Goal: Task Accomplishment & Management: Use online tool/utility

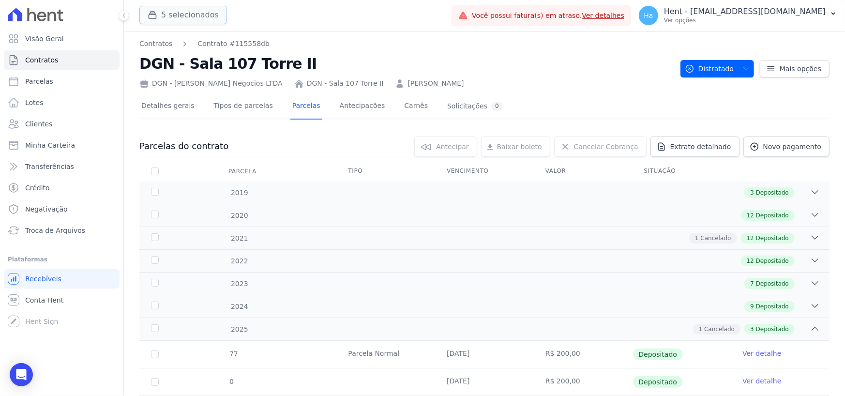
click at [170, 17] on button "5 selecionados" at bounding box center [183, 15] width 88 height 18
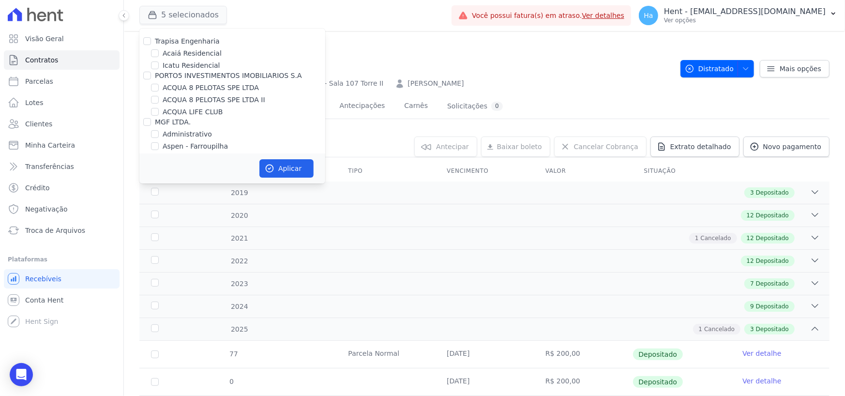
scroll to position [2415, 0]
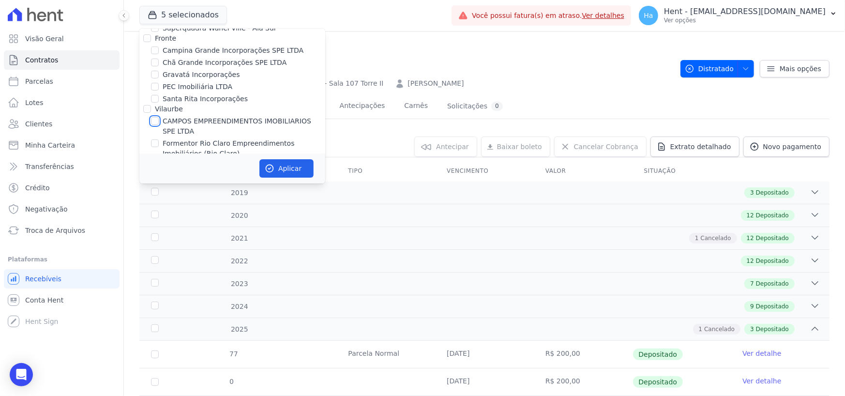
click at [156, 117] on input "CAMPOS EMPREENDIMENTOS IMOBILIARIOS SPE LTDA" at bounding box center [155, 121] width 8 height 8
checkbox input "true"
click at [287, 170] on button "Aplicar" at bounding box center [286, 168] width 54 height 18
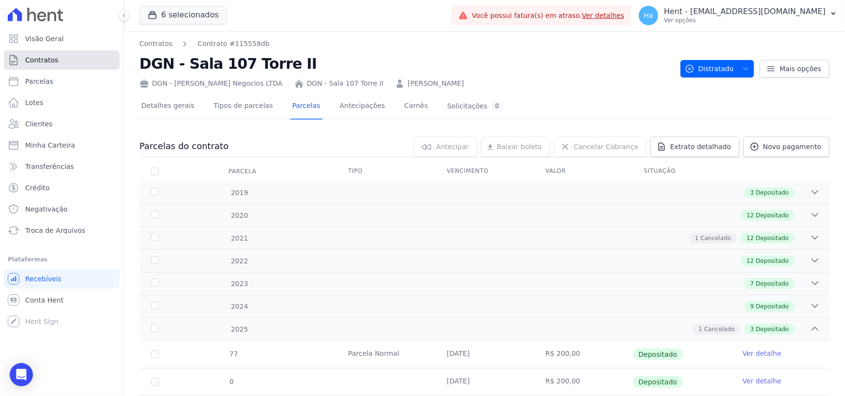
click at [60, 52] on link "Contratos" at bounding box center [62, 59] width 116 height 19
click at [42, 63] on span "Contratos" at bounding box center [41, 60] width 33 height 10
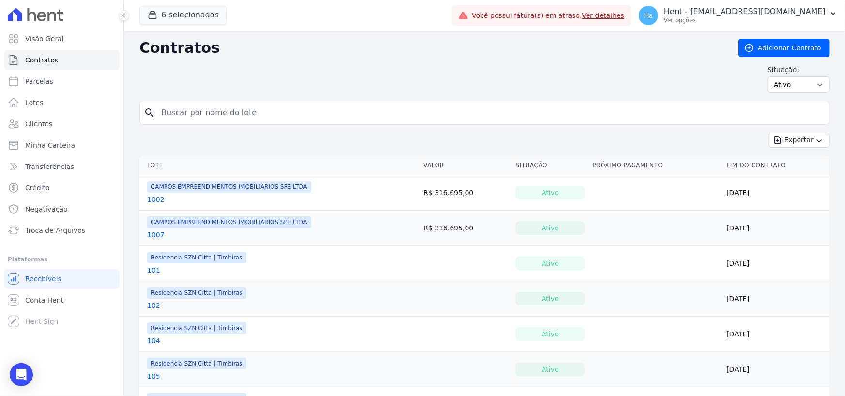
drag, startPoint x: 218, startPoint y: 105, endPoint x: 213, endPoint y: 113, distance: 10.0
click at [218, 106] on input "search" at bounding box center [490, 112] width 670 height 19
paste input "1102"
type input "1102"
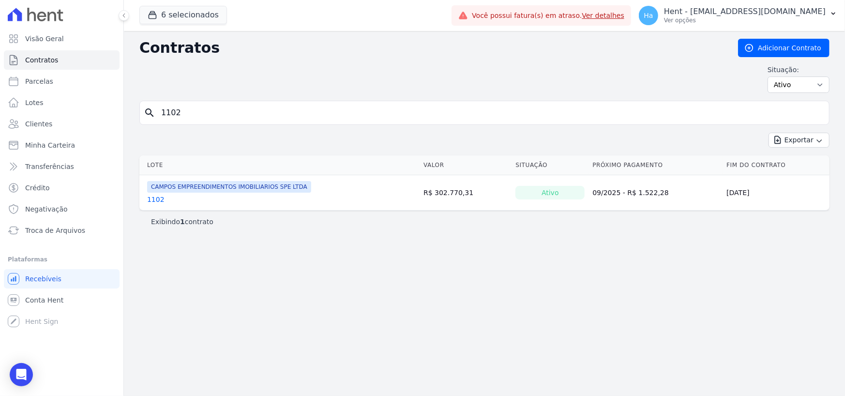
drag, startPoint x: 184, startPoint y: 129, endPoint x: 184, endPoint y: 120, distance: 9.2
click at [184, 125] on form "search 1102" at bounding box center [484, 117] width 690 height 32
drag, startPoint x: 185, startPoint y: 105, endPoint x: 63, endPoint y: 114, distance: 121.8
click at [79, 111] on div "Visão Geral Contratos Parcelas Lotes Clientes Minha Carteira Transferências Cré…" at bounding box center [422, 198] width 845 height 396
paste input "708"
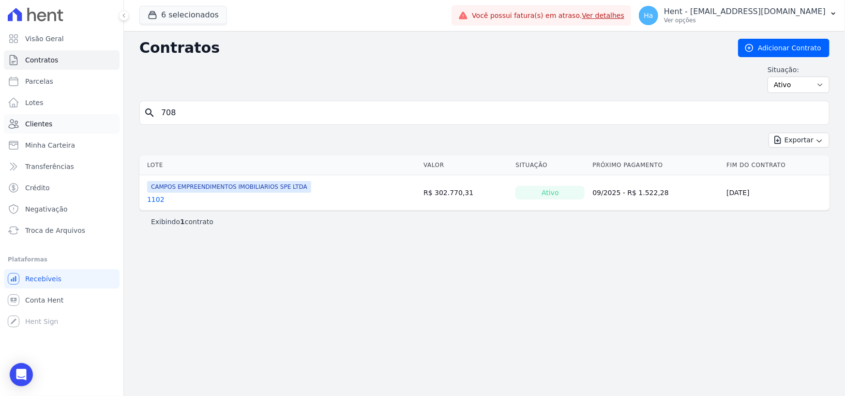
type input "708"
click at [153, 198] on link "708" at bounding box center [153, 200] width 13 height 10
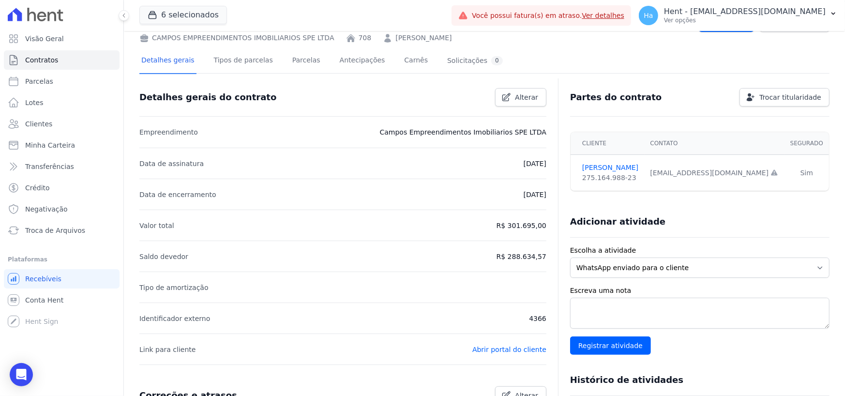
scroll to position [34, 0]
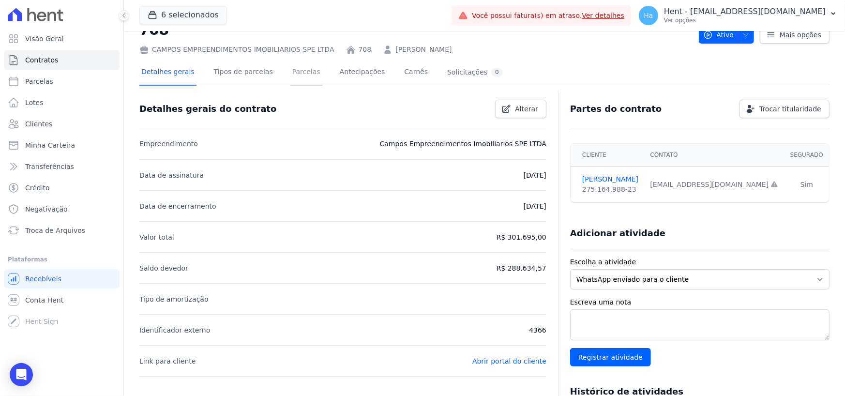
click at [291, 72] on link "Parcelas" at bounding box center [306, 73] width 32 height 26
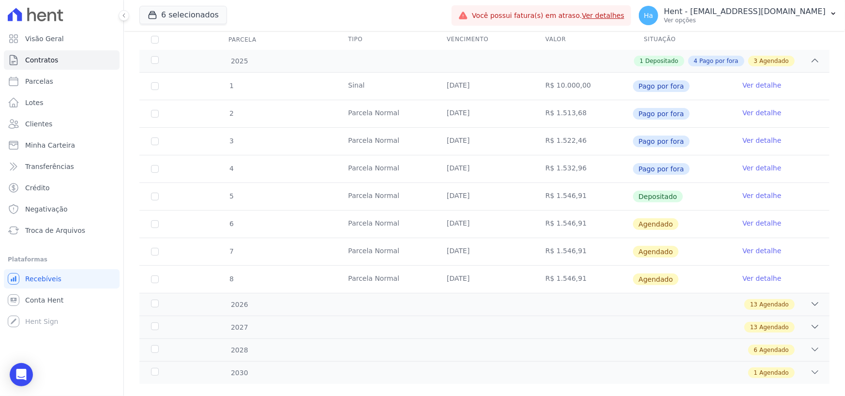
scroll to position [147, 0]
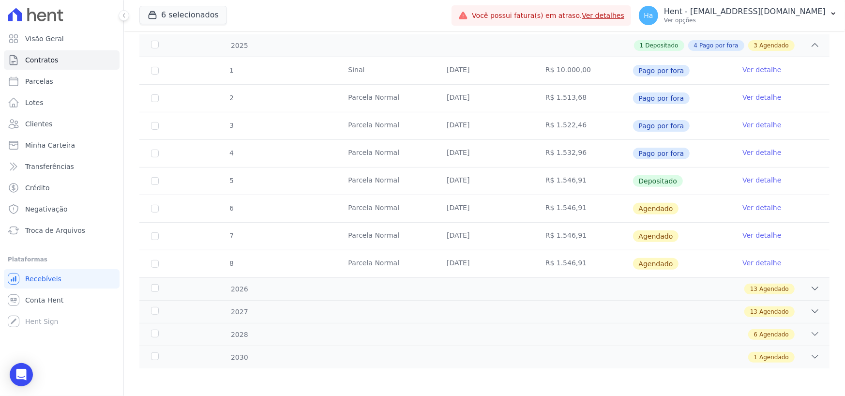
click at [751, 183] on link "Ver detalhe" at bounding box center [761, 180] width 39 height 10
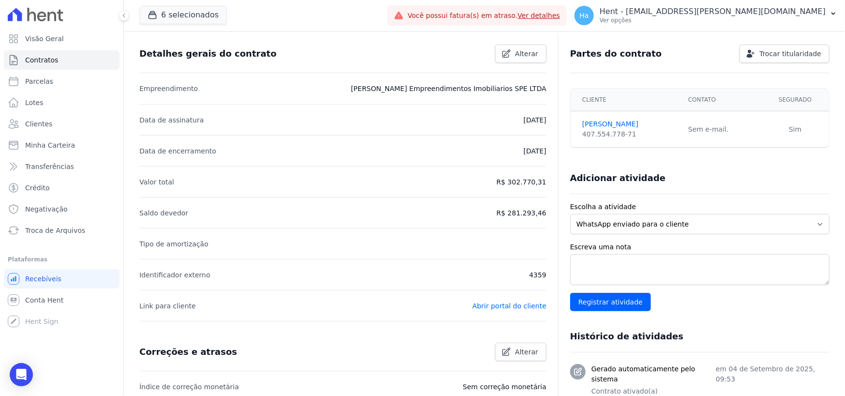
scroll to position [34, 0]
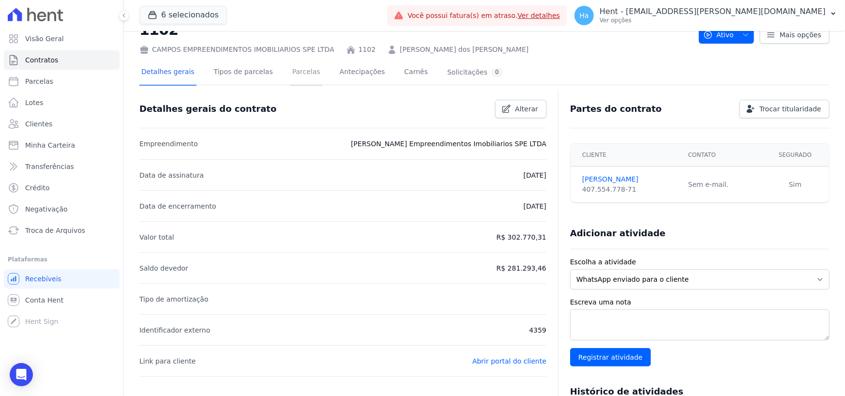
click at [290, 75] on link "Parcelas" at bounding box center [306, 73] width 32 height 26
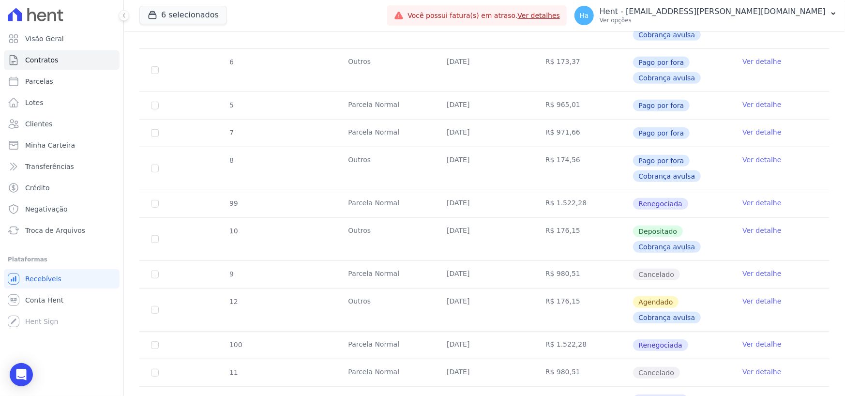
scroll to position [339, 0]
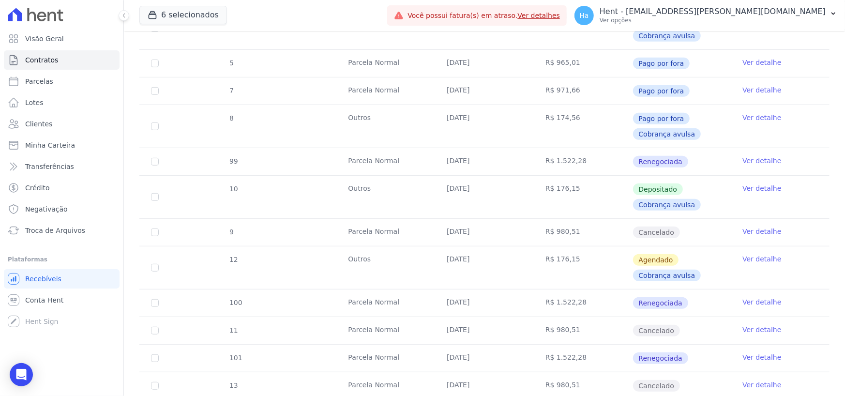
click at [749, 188] on link "Ver detalhe" at bounding box center [761, 188] width 39 height 10
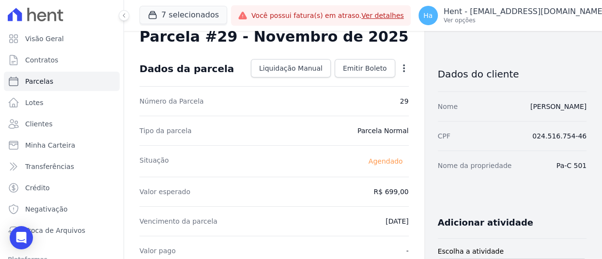
scroll to position [48, 0]
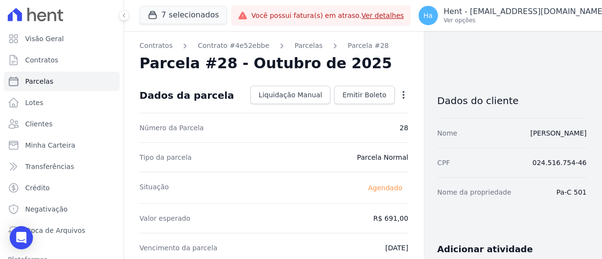
drag, startPoint x: 551, startPoint y: 194, endPoint x: 581, endPoint y: 195, distance: 30.5
copy dd "Pa-C 501"
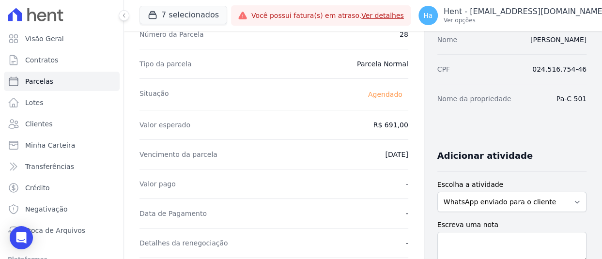
scroll to position [97, 0]
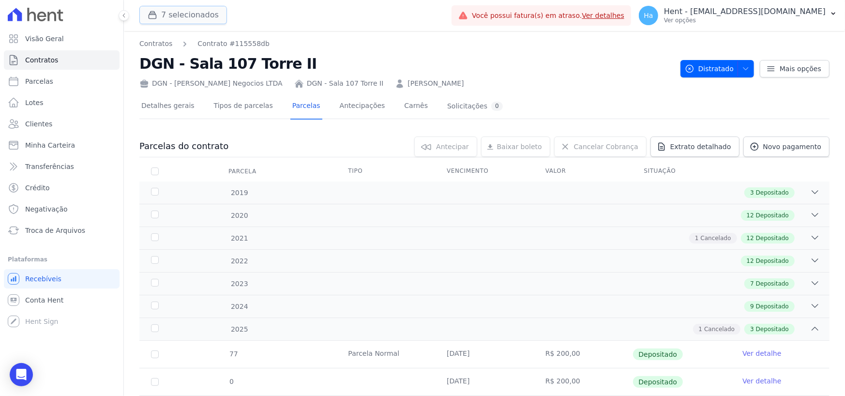
click at [179, 16] on button "7 selecionados" at bounding box center [183, 15] width 88 height 18
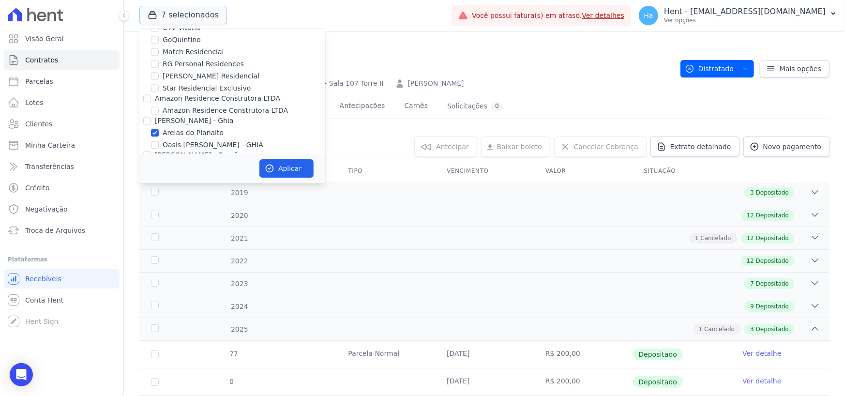
scroll to position [1307, 0]
click at [155, 131] on input "Areias do Planalto" at bounding box center [155, 135] width 8 height 8
checkbox input "false"
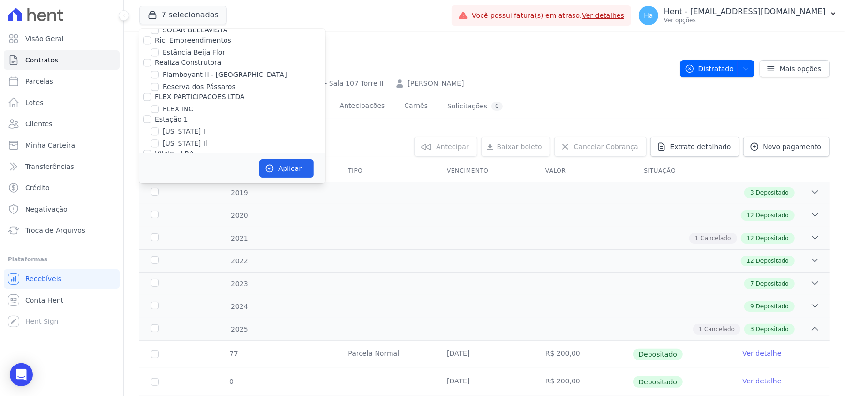
scroll to position [3838, 0]
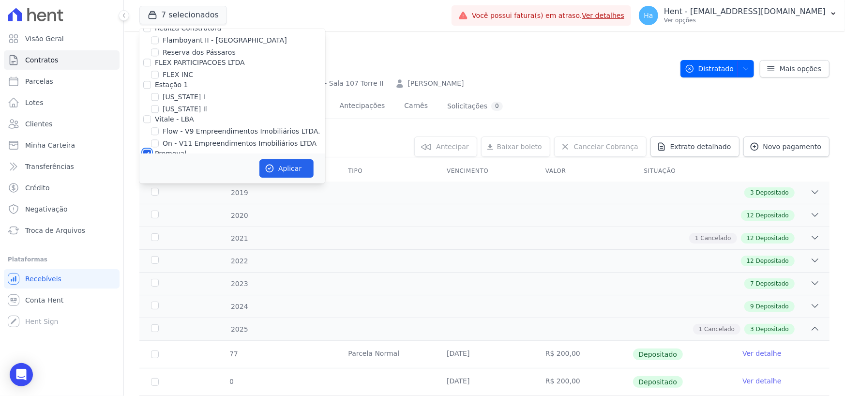
click at [148, 150] on input "Promoval" at bounding box center [147, 154] width 8 height 8
checkbox input "false"
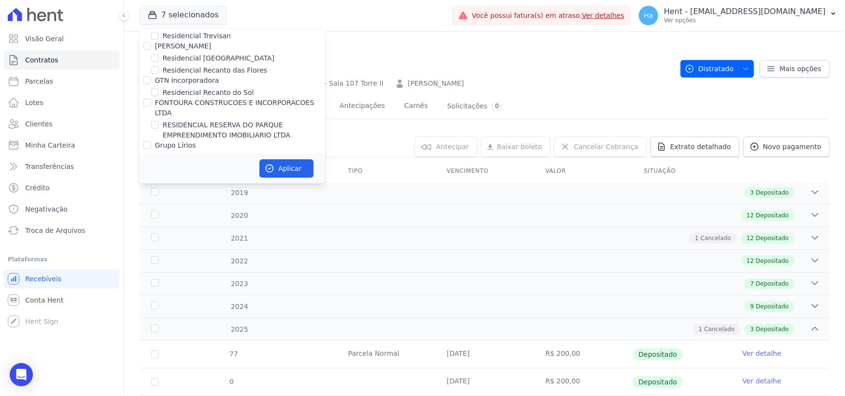
scroll to position [7416, 0]
click at [146, 206] on input "Senziani" at bounding box center [147, 210] width 8 height 8
checkbox input "false"
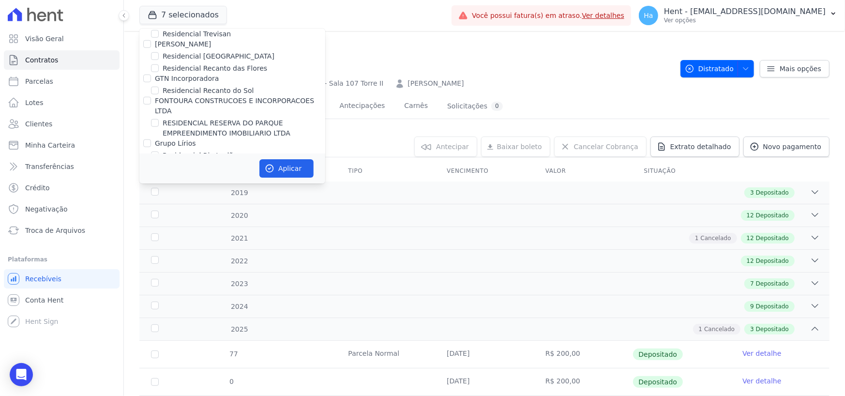
scroll to position [2978, 0]
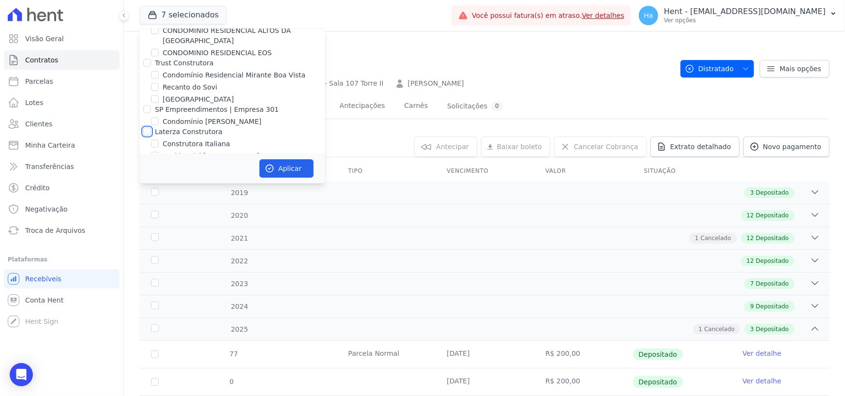
click at [149, 128] on input "Laterza Construtora" at bounding box center [147, 132] width 8 height 8
checkbox input "true"
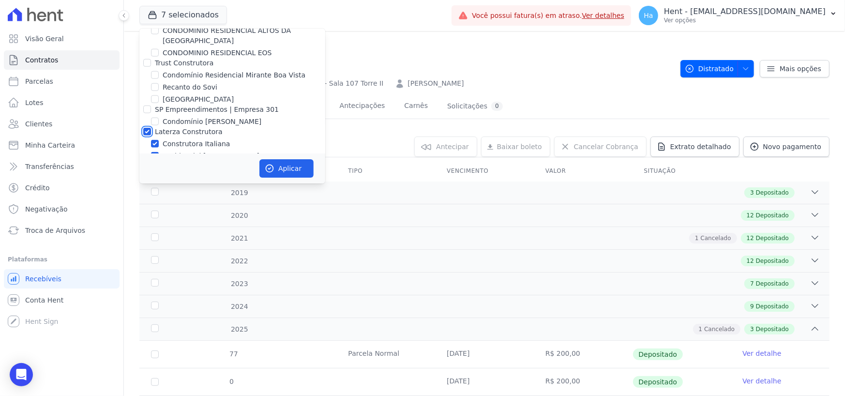
checkbox input "true"
click at [286, 167] on button "Aplicar" at bounding box center [286, 168] width 54 height 18
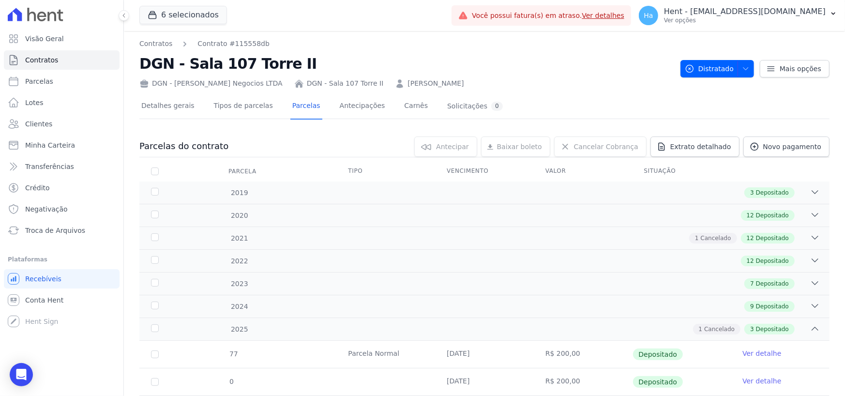
click at [766, 14] on p "Hent - [EMAIL_ADDRESS][DOMAIN_NAME]" at bounding box center [745, 12] width 162 height 10
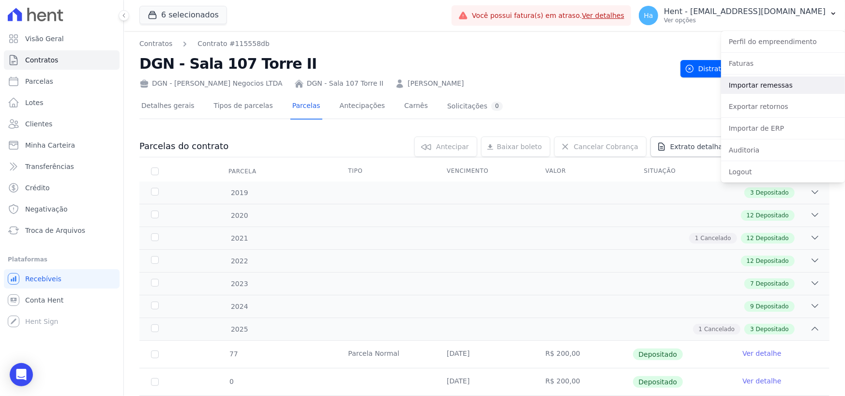
click at [741, 88] on link "Importar remessas" at bounding box center [783, 84] width 124 height 17
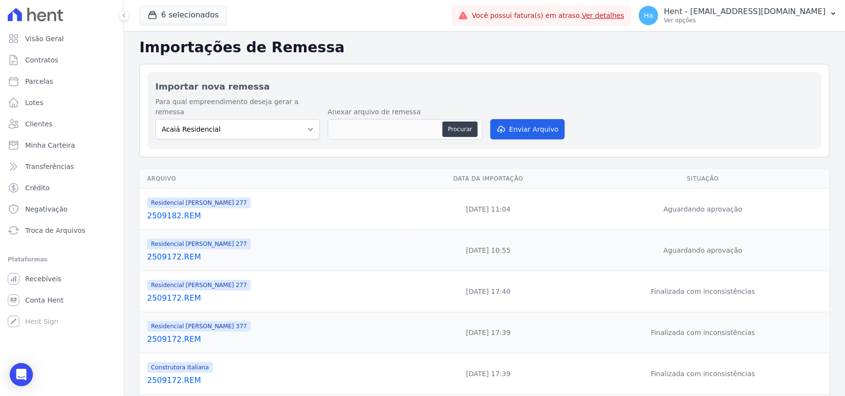
click at [173, 210] on link "2509182.REM" at bounding box center [271, 216] width 249 height 12
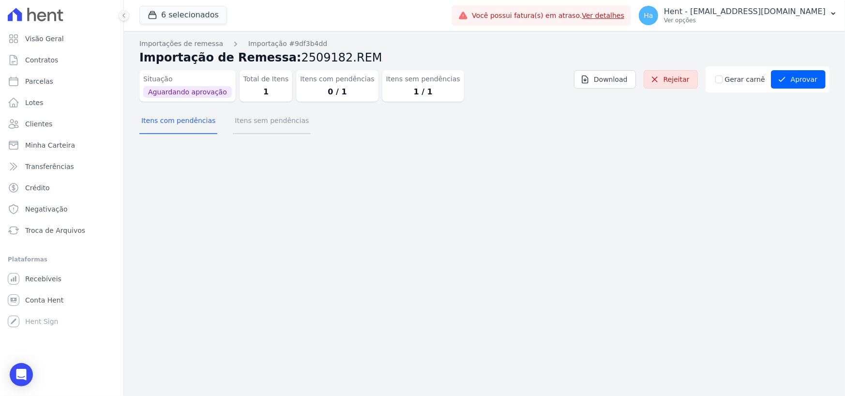
click at [266, 125] on button "Itens sem pendências" at bounding box center [272, 121] width 78 height 25
click at [266, 129] on button "Itens sem pendências" at bounding box center [272, 121] width 78 height 25
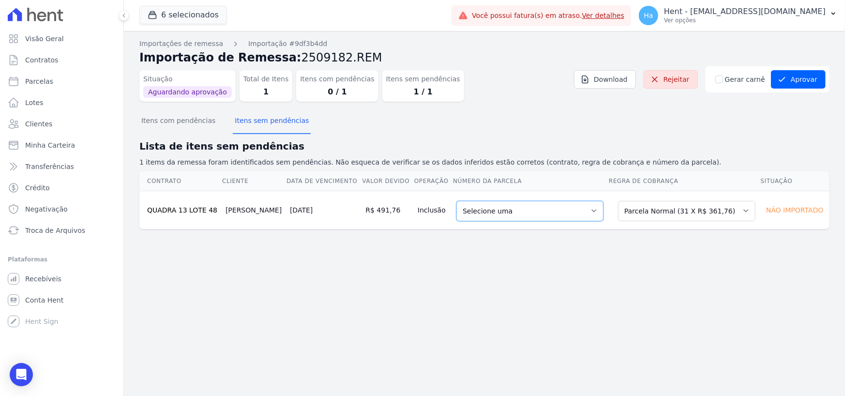
click at [559, 216] on select "Selecione uma 1 - 25/04/2024 - R$ 361,76 - Agendado 31 - 25/10/2026 - R$ 361,76…" at bounding box center [529, 211] width 147 height 20
click at [650, 215] on select "Selecione uma Nova Parcela Avulsa Parcela Avulsa Existente Parcela Normal (31 X…" at bounding box center [686, 211] width 137 height 20
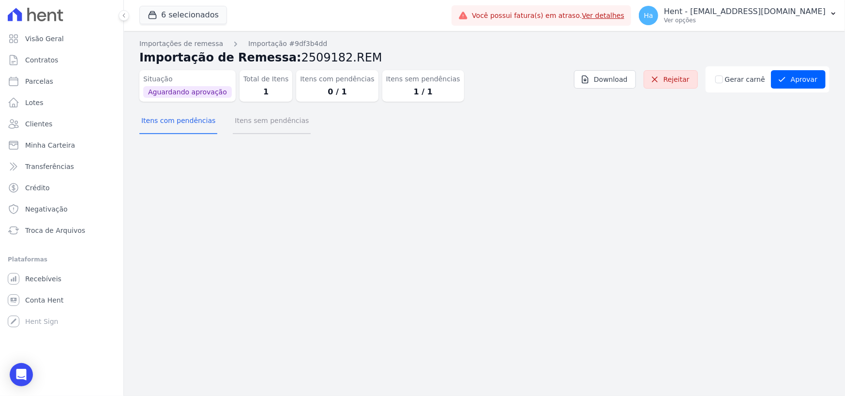
click at [287, 129] on button "Itens sem pendências" at bounding box center [272, 121] width 78 height 25
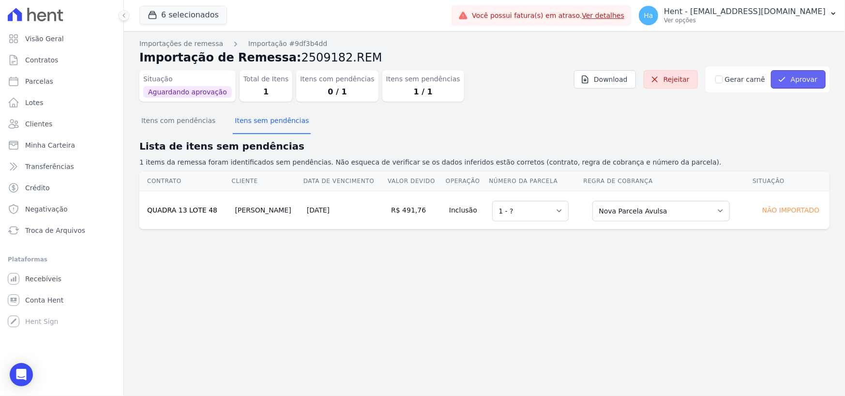
click at [791, 83] on button "Aprovar" at bounding box center [798, 79] width 55 height 18
